Goal: Transaction & Acquisition: Purchase product/service

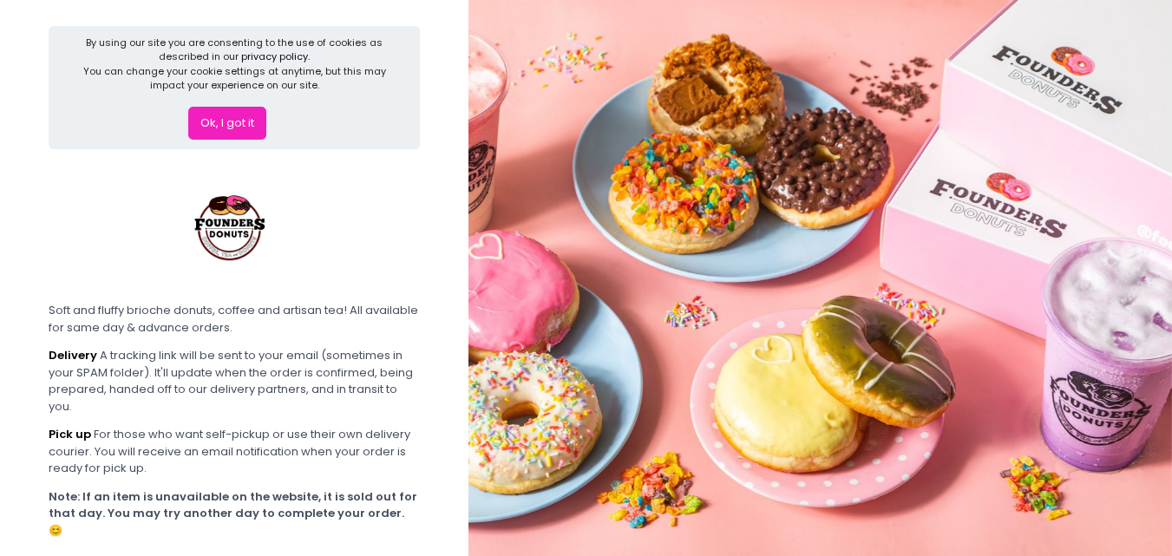
click at [234, 127] on button "Ok, I got it" at bounding box center [227, 123] width 78 height 33
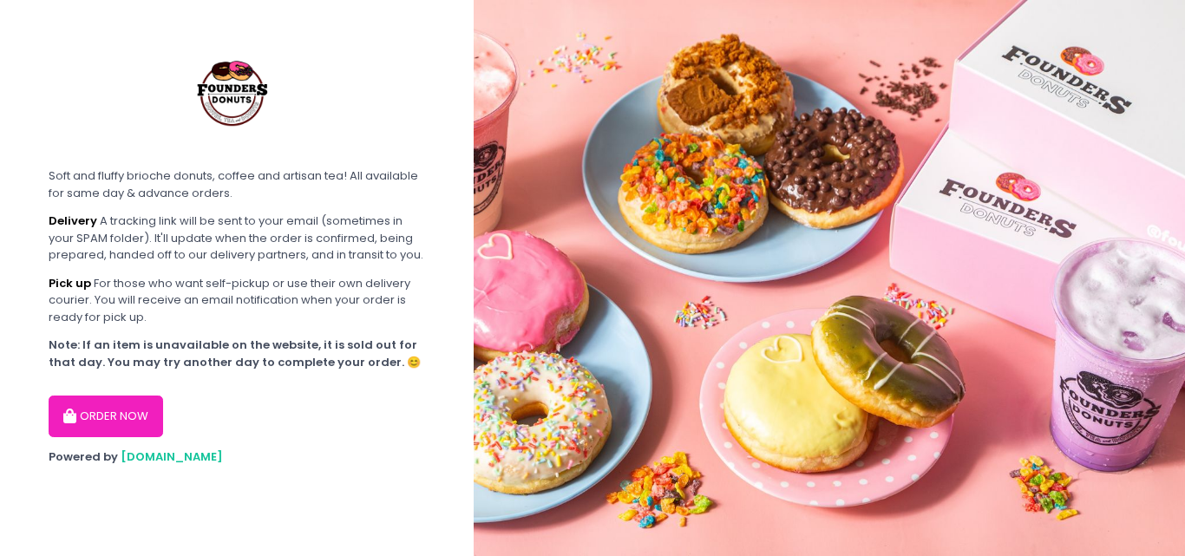
click at [155, 421] on button "ORDER NOW" at bounding box center [106, 416] width 114 height 42
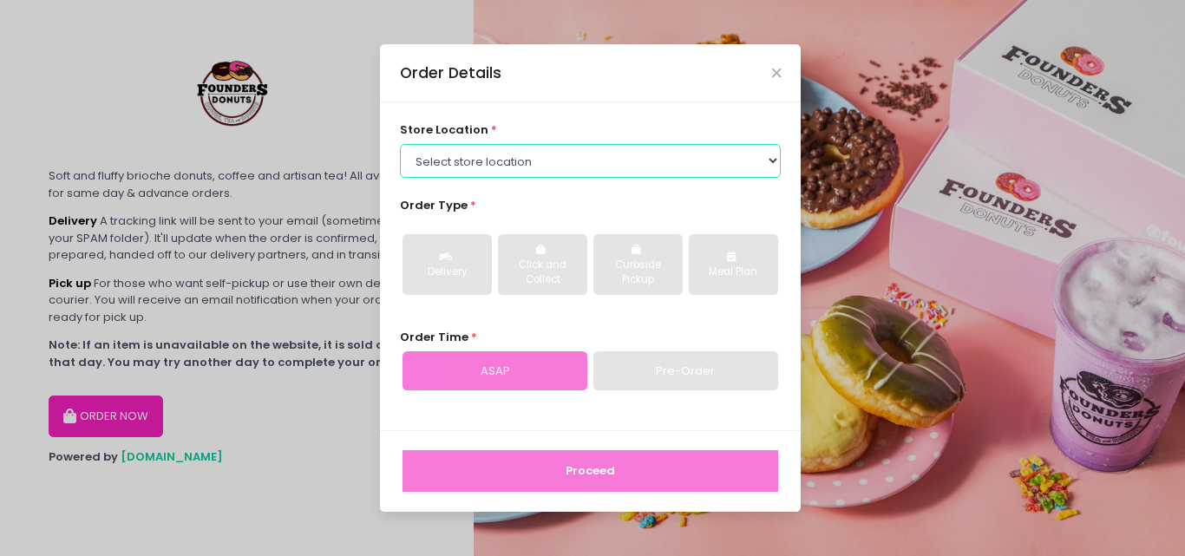
click at [518, 159] on select "Select store location Founders Donuts - [PERSON_NAME] Founders Donuts - SM Suca…" at bounding box center [591, 160] width 382 height 33
select select "689c264487264eb5d46cb708"
click at [400, 144] on select "Select store location Founders Donuts - [PERSON_NAME] Founders Donuts - SM Suca…" at bounding box center [591, 160] width 382 height 33
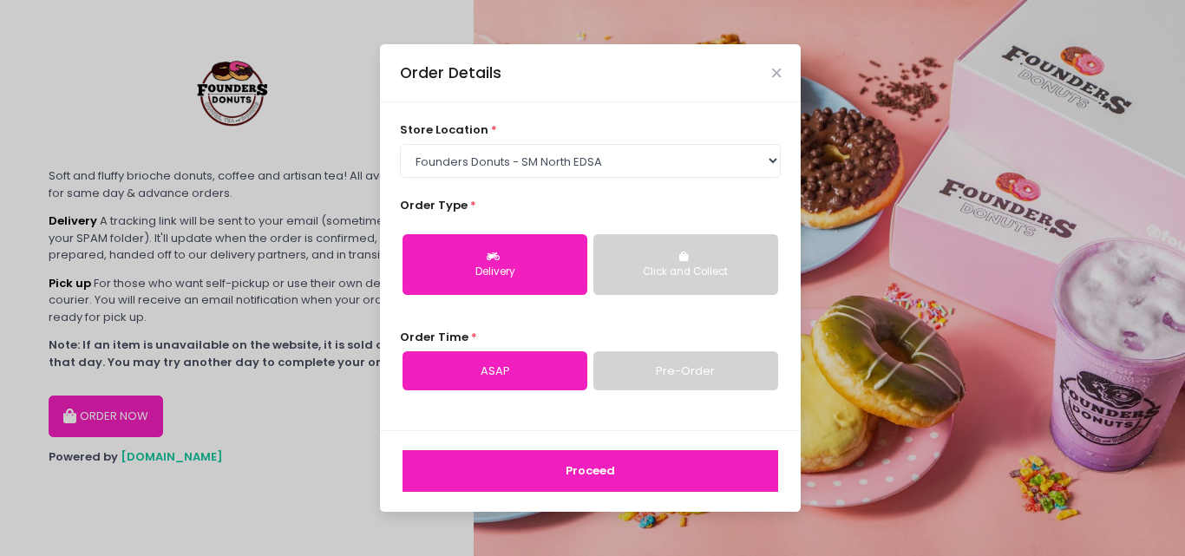
click at [537, 278] on div "Delivery" at bounding box center [495, 273] width 160 height 16
click at [663, 355] on link "Pre-Order" at bounding box center [685, 371] width 185 height 40
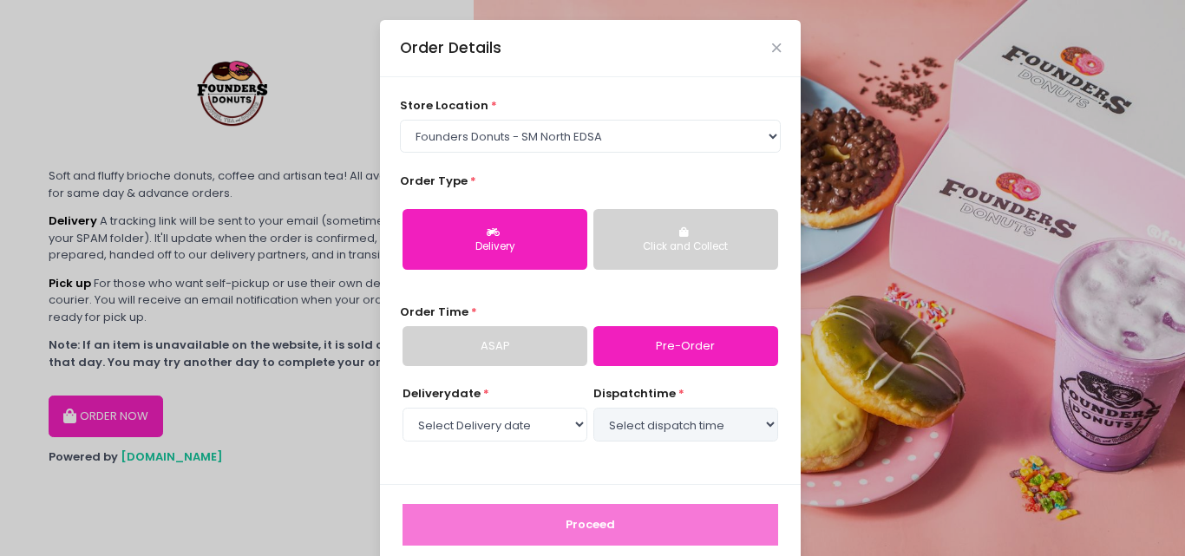
select select "[DATE]"
click at [639, 427] on select "Select dispatch time 12:30 PM - 01:00 PM 01:00 PM - 01:30 PM 01:30 PM - 02:00 P…" at bounding box center [685, 424] width 185 height 33
select select "20:00"
click at [593, 408] on select "Select dispatch time 12:30 PM - 01:00 PM 01:00 PM - 01:30 PM 01:30 PM - 02:00 P…" at bounding box center [685, 424] width 185 height 33
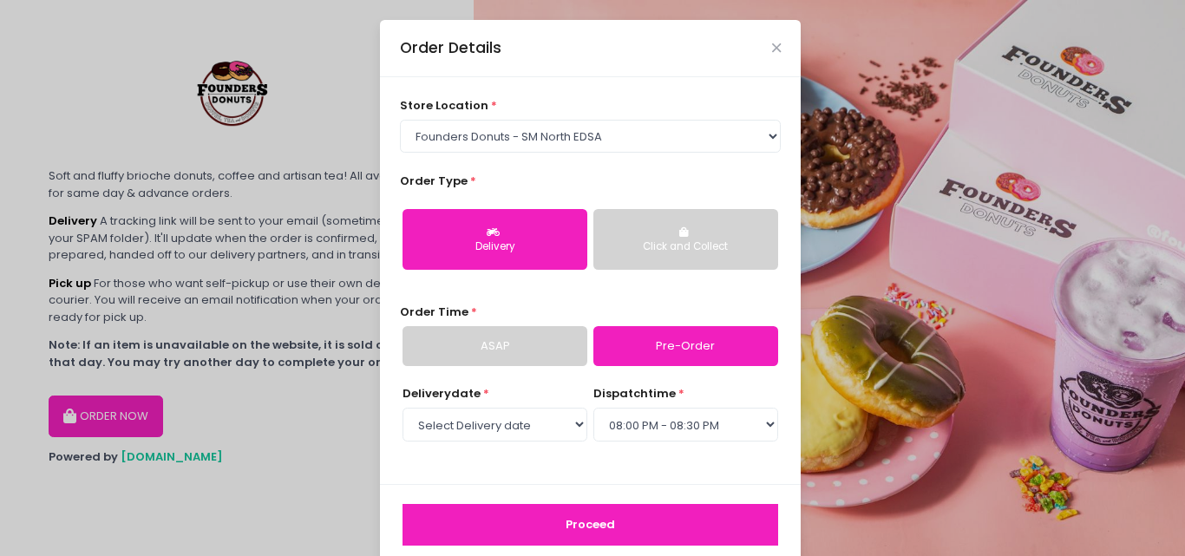
click at [615, 533] on button "Proceed" at bounding box center [590, 525] width 376 height 42
